Goal: Information Seeking & Learning: Learn about a topic

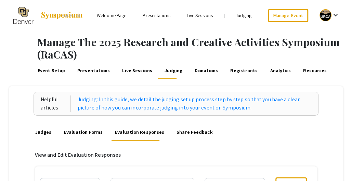
click at [160, 17] on link "Presentations" at bounding box center [155, 15] width 27 height 6
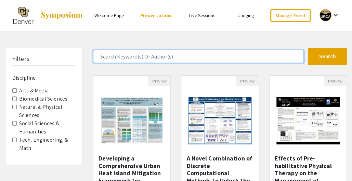
click at [153, 58] on input "Search Keyword(s) Or Author(s)" at bounding box center [198, 56] width 210 height 13
click at [151, 50] on input "Search Keyword(s) Or Author(s)" at bounding box center [198, 56] width 210 height 13
type input "Artificial intelligence"
click at [307, 48] on button "Search" at bounding box center [326, 56] width 39 height 17
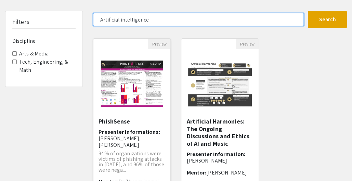
scroll to position [36, 0]
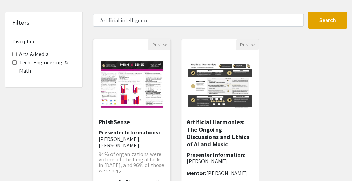
click at [128, 105] on img "Open Presentation <p>PhishSense</p>" at bounding box center [131, 84] width 77 height 61
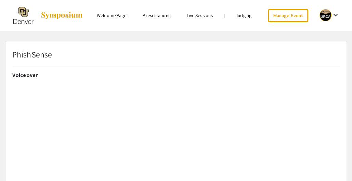
select select "custom"
type input "0"
select select "auto"
type input "1"
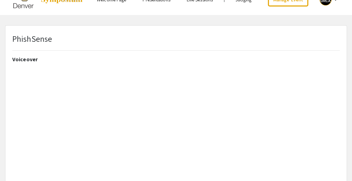
select select "auto"
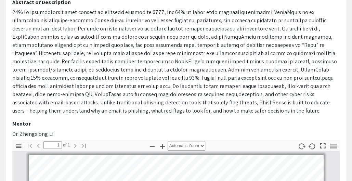
scroll to position [186, 0]
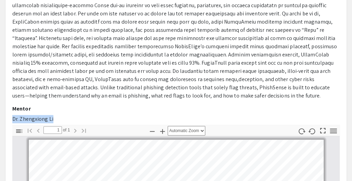
drag, startPoint x: 57, startPoint y: 116, endPoint x: 12, endPoint y: 117, distance: 45.1
click at [12, 117] on p "Dr. Zhengxiong Li" at bounding box center [175, 119] width 327 height 8
copy p "Dr. Zhengxiong Li"
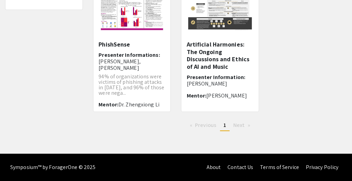
scroll to position [36, 0]
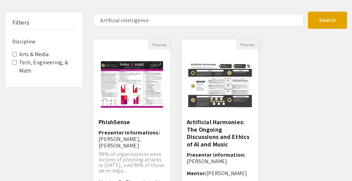
click at [208, 133] on h5 "Artificial Harmonies: The Ongoing Discussions and Ethics of AI and Music" at bounding box center [219, 132] width 67 height 29
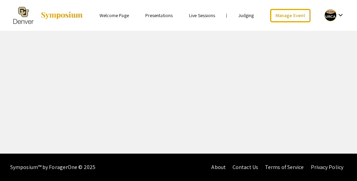
select select "custom"
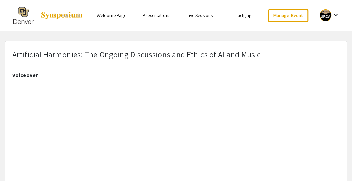
type input "0"
select select "custom"
type input "1"
select select "auto"
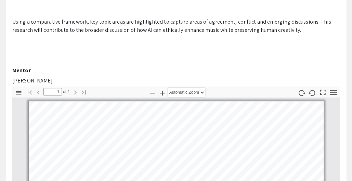
scroll to position [225, 0]
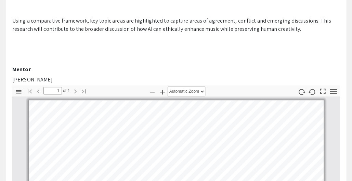
drag, startPoint x: 45, startPoint y: 79, endPoint x: 12, endPoint y: 82, distance: 32.6
drag, startPoint x: 46, startPoint y: 78, endPoint x: 12, endPoint y: 78, distance: 33.8
click at [12, 78] on p "[PERSON_NAME]" at bounding box center [175, 79] width 327 height 8
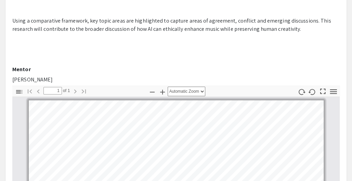
copy p "[PERSON_NAME]"
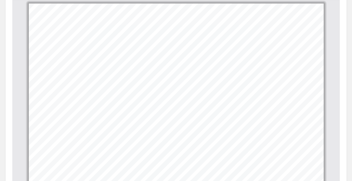
scroll to position [321, 0]
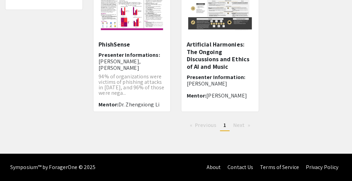
scroll to position [36, 0]
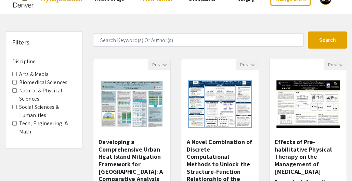
scroll to position [18, 0]
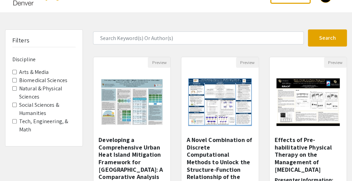
click at [22, 120] on label "Tech, Engineering, & Math" at bounding box center [47, 125] width 56 height 16
click at [17, 120] on Math "Tech, Engineering, & Math" at bounding box center [14, 121] width 4 height 4
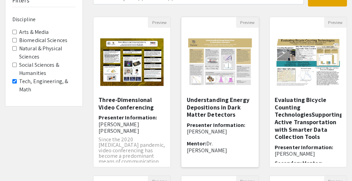
scroll to position [57, 0]
